Goal: Information Seeking & Learning: Learn about a topic

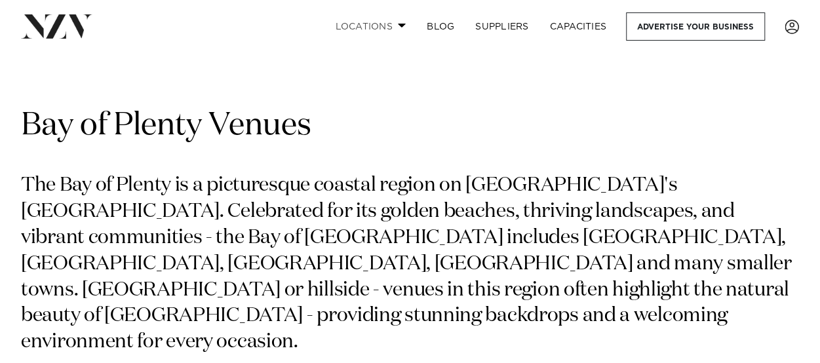
click at [401, 22] on link "Locations" at bounding box center [371, 26] width 92 height 28
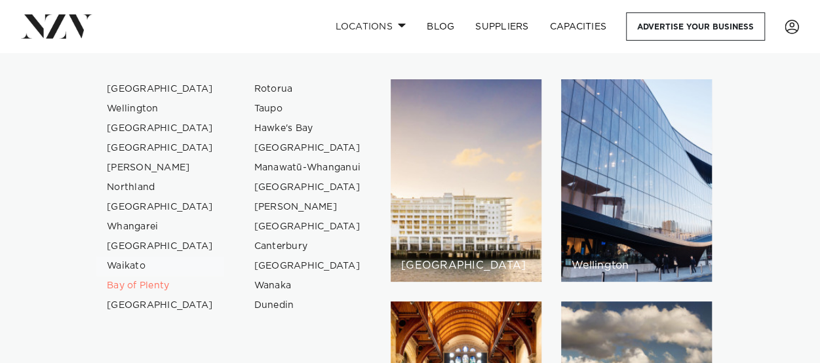
click at [130, 266] on link "Waikato" at bounding box center [160, 266] width 128 height 20
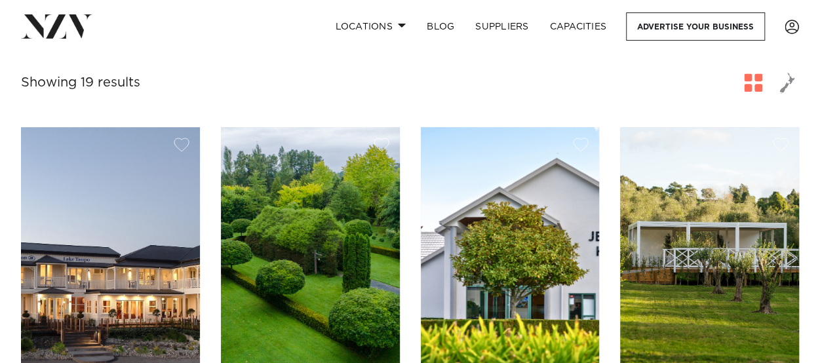
scroll to position [481, 0]
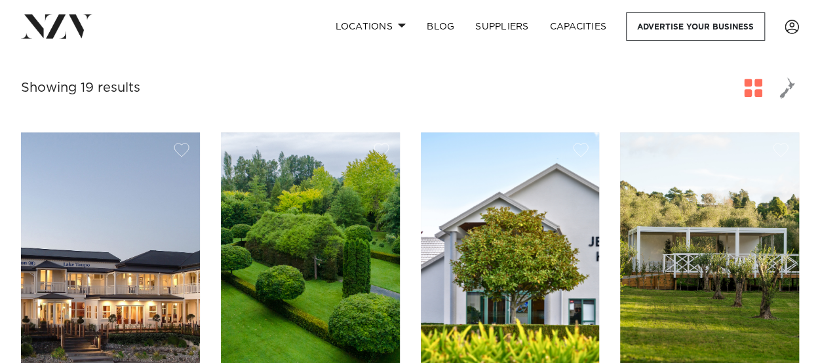
click at [311, 188] on img at bounding box center [310, 252] width 179 height 240
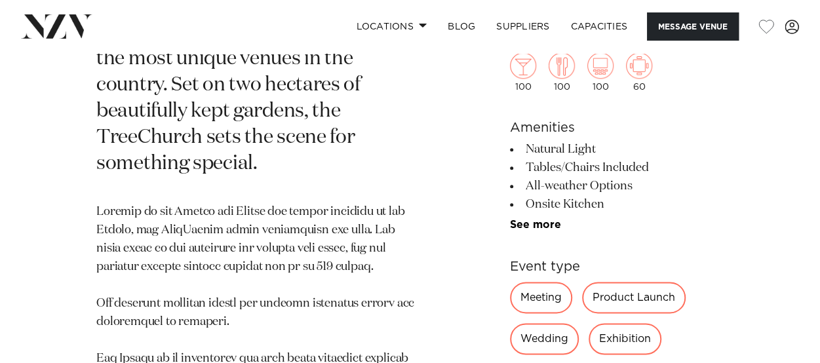
scroll to position [718, 0]
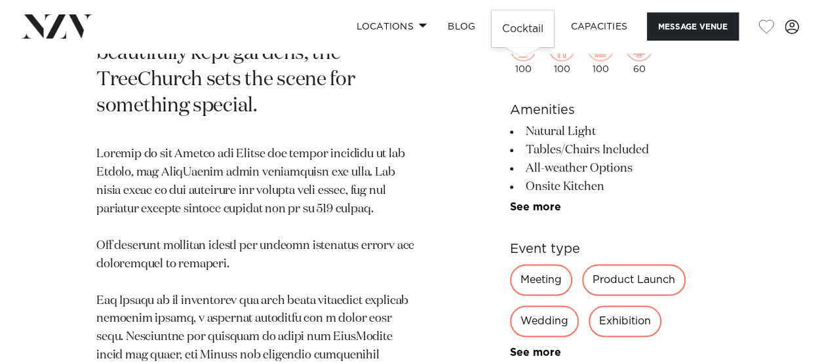
click at [524, 61] on img at bounding box center [523, 48] width 26 height 26
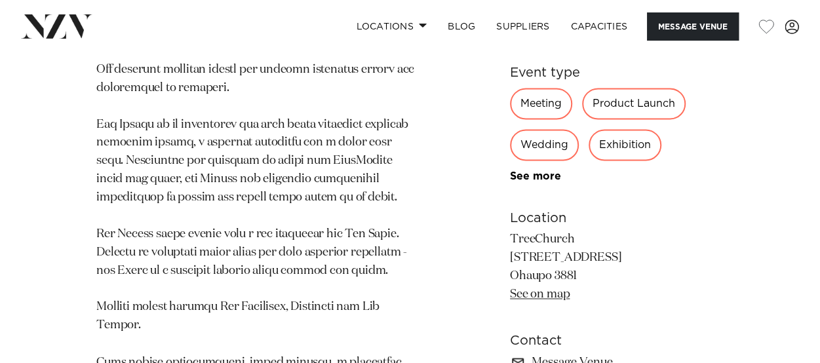
scroll to position [900, 0]
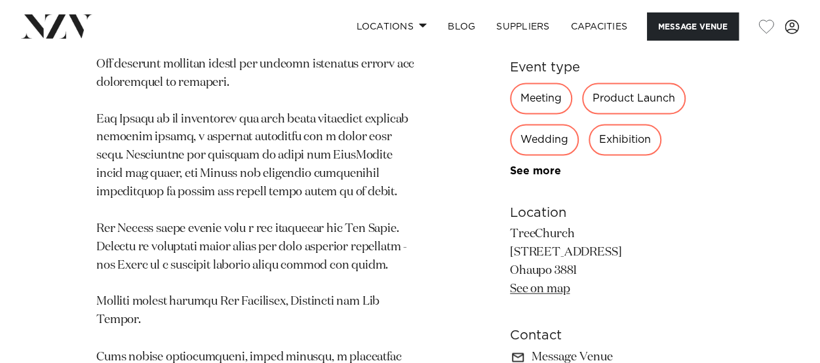
click at [545, 155] on div "Wedding" at bounding box center [544, 139] width 69 height 31
click at [540, 176] on link "See more" at bounding box center [561, 171] width 102 height 10
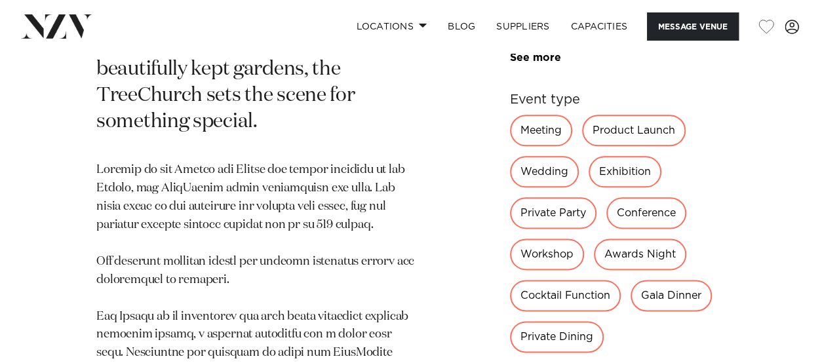
scroll to position [718, 0]
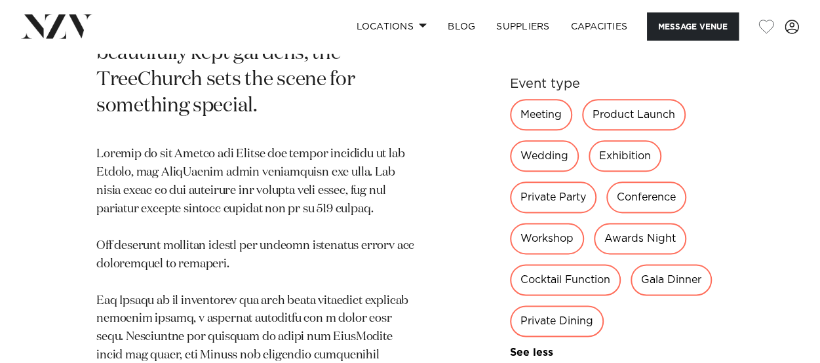
click at [541, 172] on div "Wedding" at bounding box center [544, 155] width 69 height 31
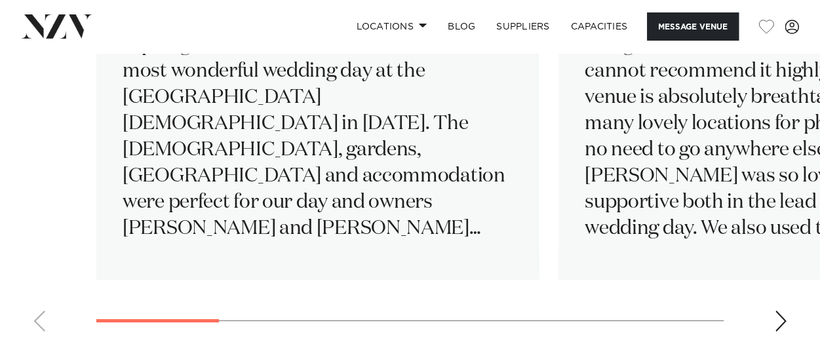
scroll to position [2353, 0]
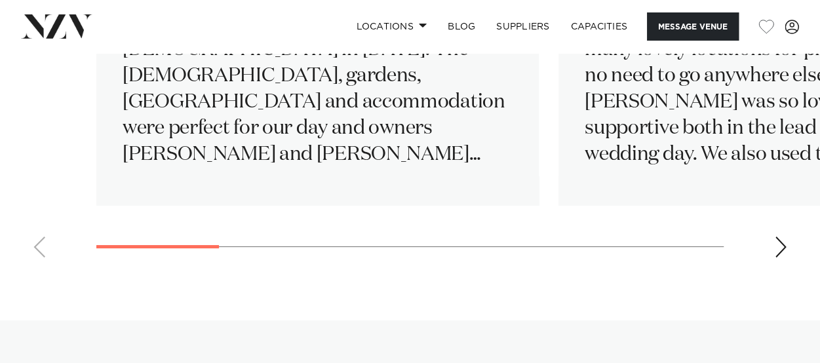
click at [777, 258] on div "Next slide" at bounding box center [780, 247] width 13 height 21
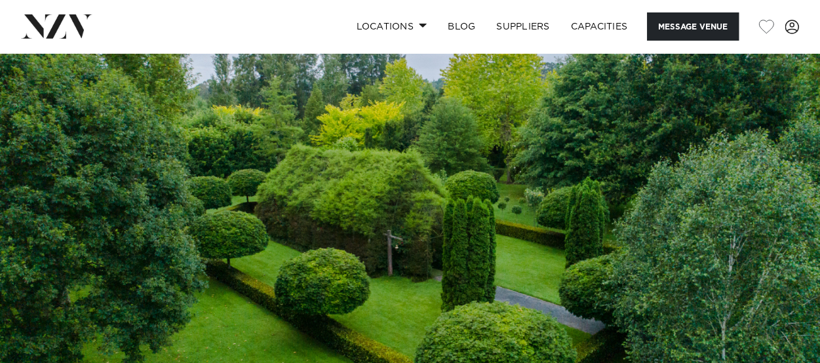
scroll to position [0, 0]
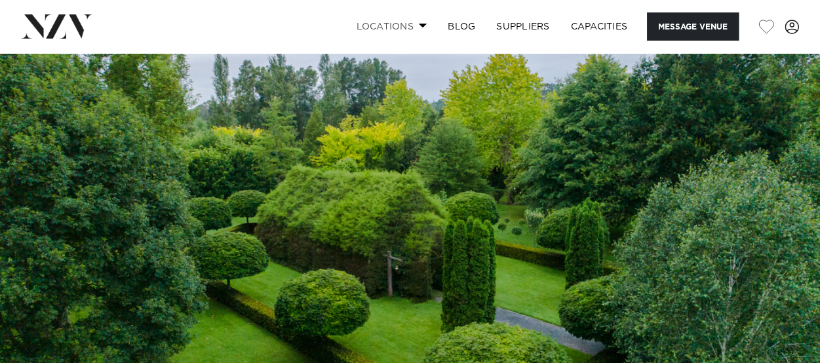
click at [419, 24] on span at bounding box center [423, 25] width 9 height 5
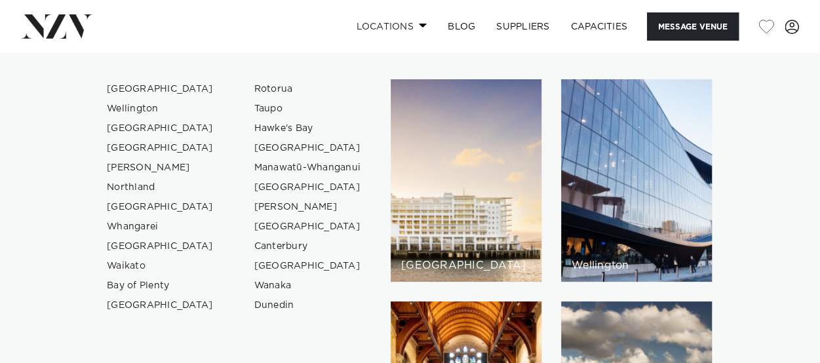
click at [419, 24] on span at bounding box center [423, 25] width 9 height 5
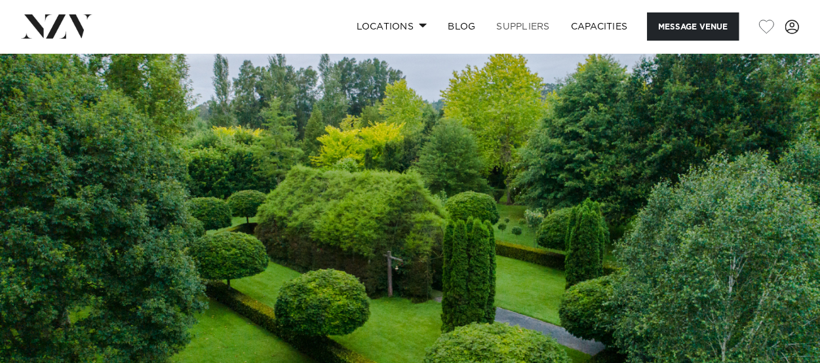
click at [518, 26] on link "SUPPLIERS" at bounding box center [523, 26] width 74 height 28
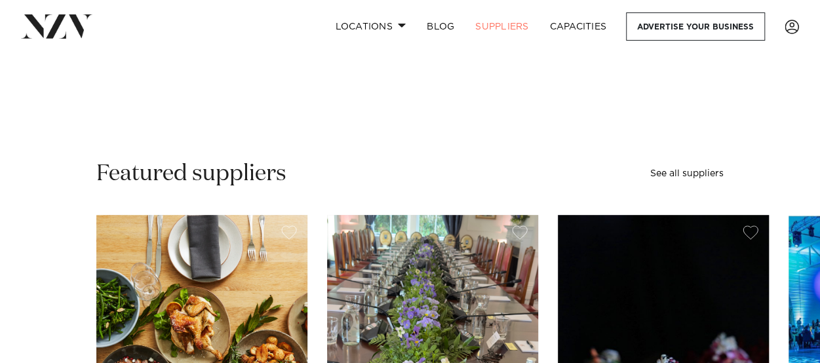
scroll to position [269, 0]
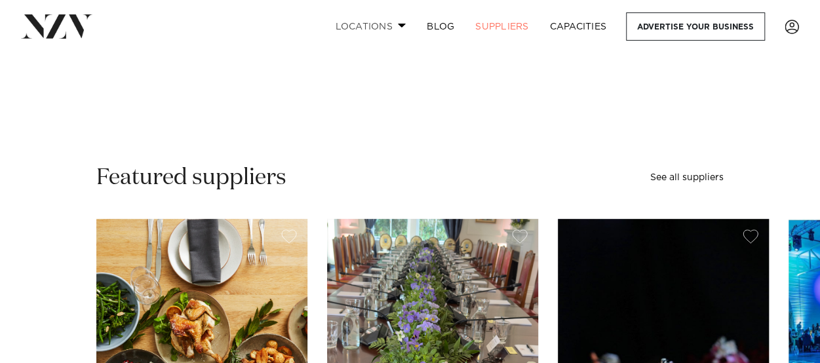
click at [399, 25] on span at bounding box center [402, 25] width 9 height 5
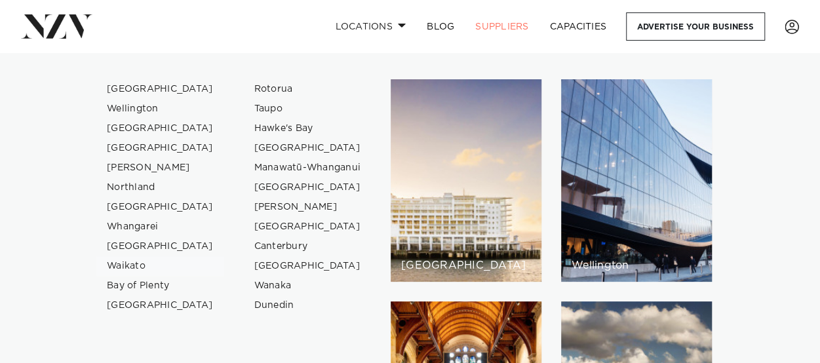
click at [135, 266] on link "Waikato" at bounding box center [160, 266] width 128 height 20
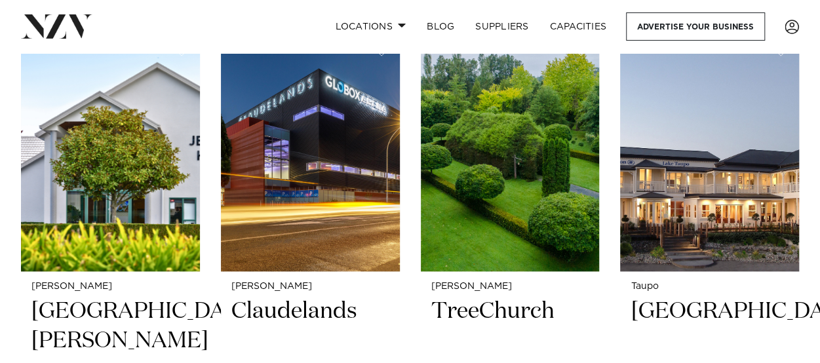
scroll to position [587, 0]
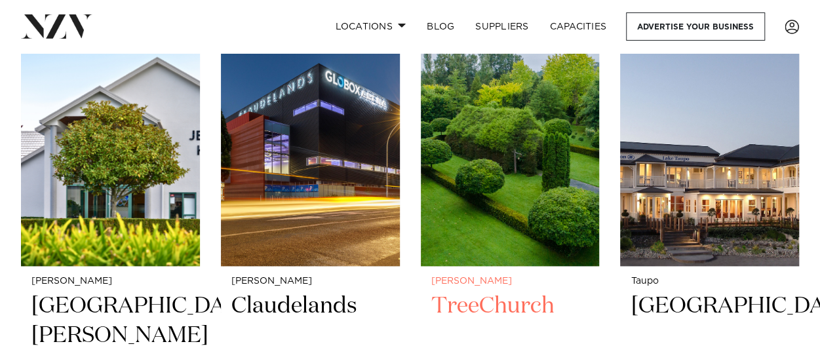
click at [493, 292] on h2 "TreeChurch" at bounding box center [510, 336] width 158 height 89
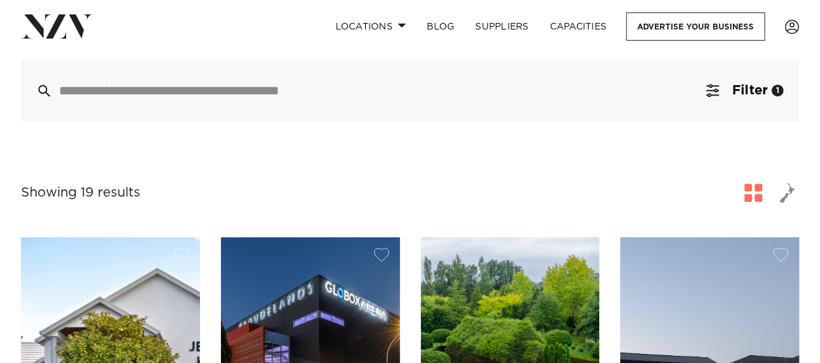
scroll to position [0, 0]
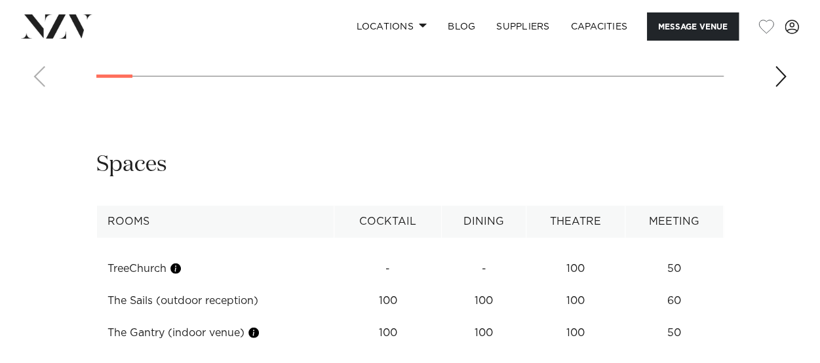
scroll to position [1840, 0]
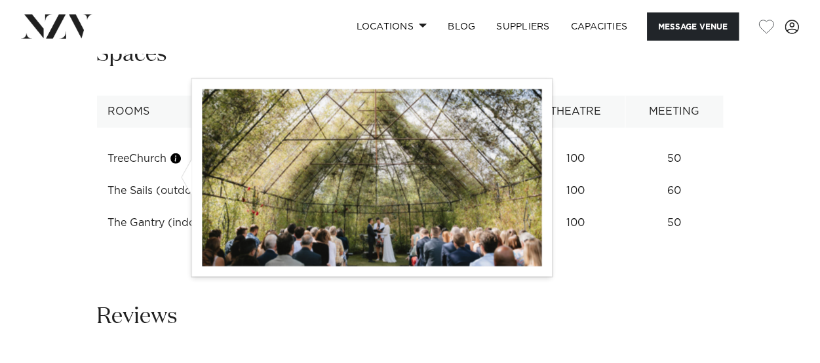
click at [179, 165] on button "button" at bounding box center [175, 158] width 13 height 13
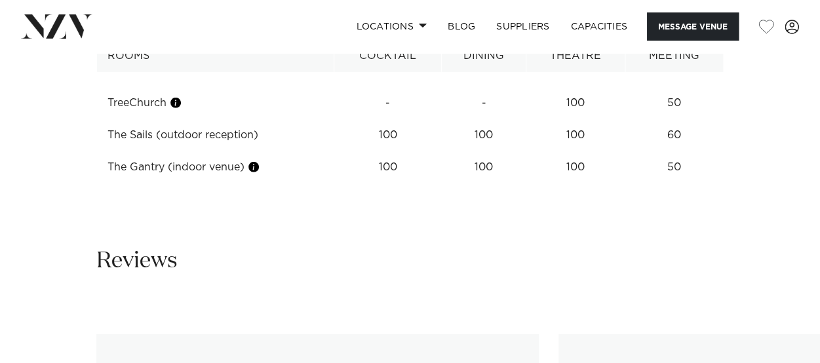
scroll to position [1911, 0]
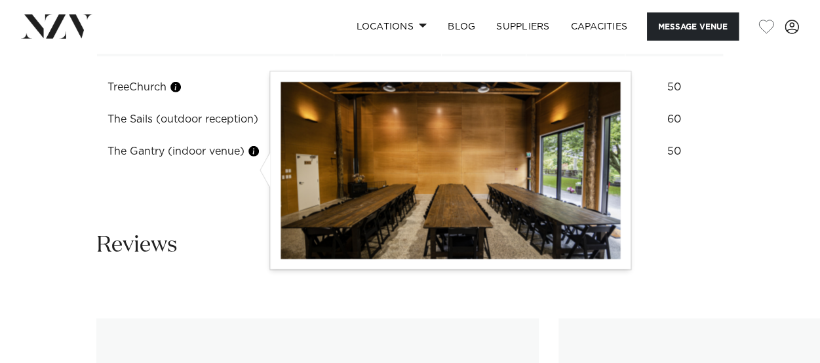
click at [258, 158] on button "button" at bounding box center [253, 151] width 13 height 13
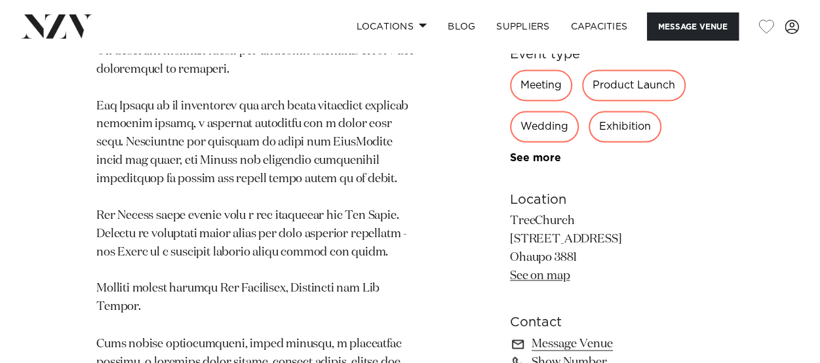
scroll to position [0, 0]
